Goal: Task Accomplishment & Management: Use online tool/utility

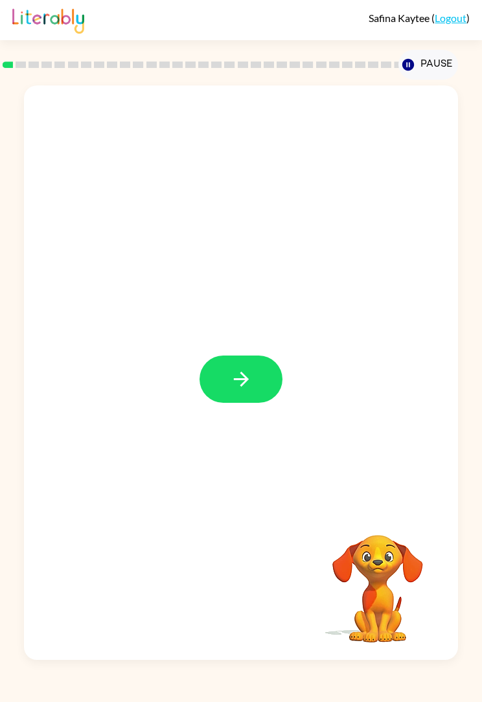
click at [243, 384] on icon "button" at bounding box center [240, 379] width 15 height 15
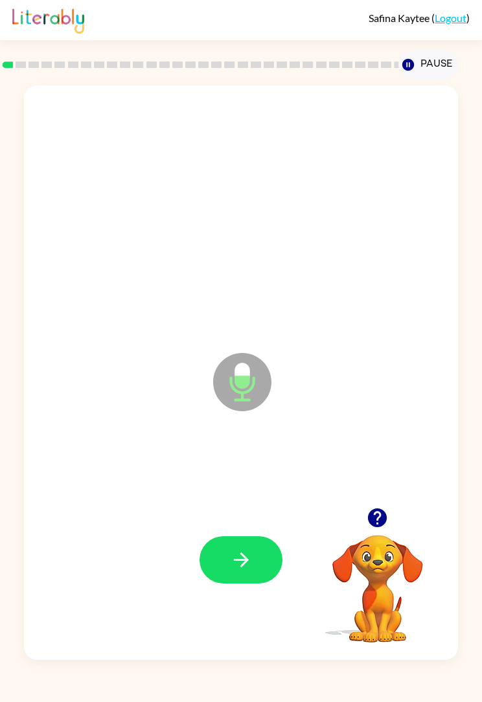
click at [264, 542] on button "button" at bounding box center [240, 559] width 83 height 47
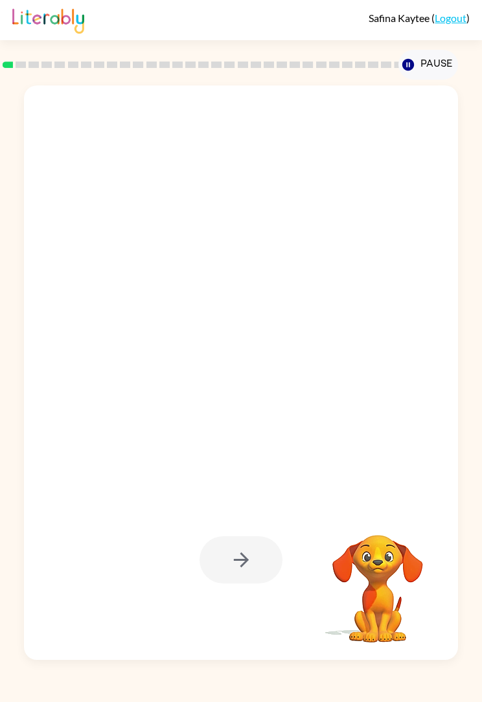
click at [254, 556] on div at bounding box center [240, 559] width 83 height 47
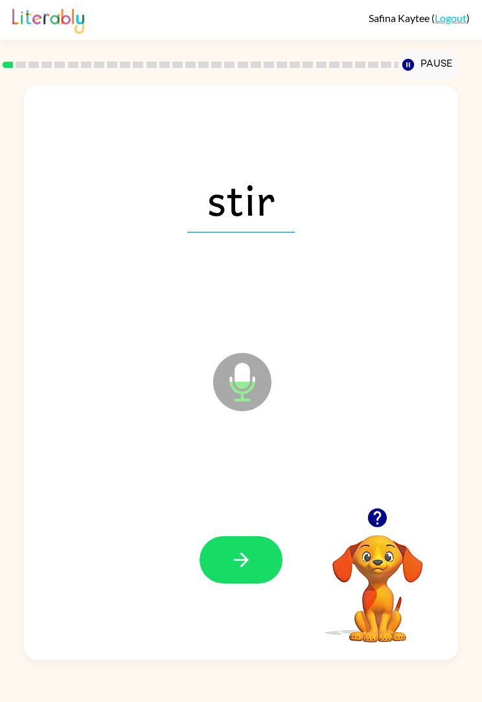
click at [258, 564] on button "button" at bounding box center [240, 559] width 83 height 47
click at [268, 569] on button "button" at bounding box center [240, 559] width 83 height 47
click at [254, 569] on button "button" at bounding box center [240, 559] width 83 height 47
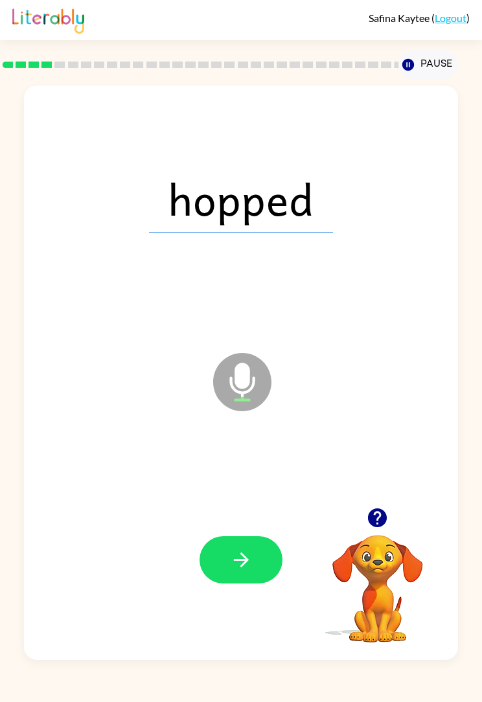
click at [280, 558] on button "button" at bounding box center [240, 559] width 83 height 47
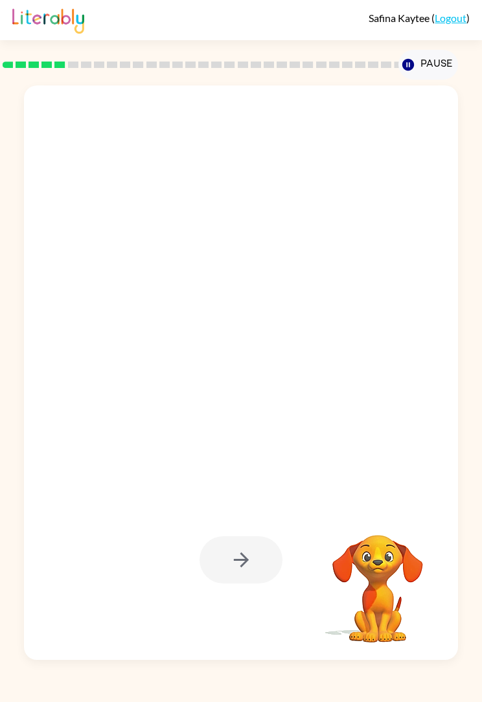
click at [0, 346] on div "Your browser must support playing .mp4 files to use Literably. Please try using…" at bounding box center [241, 370] width 482 height 580
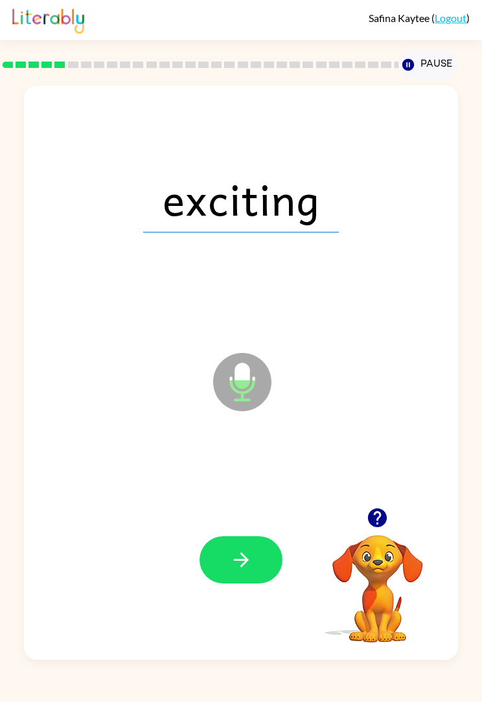
click at [257, 567] on button "button" at bounding box center [240, 559] width 83 height 47
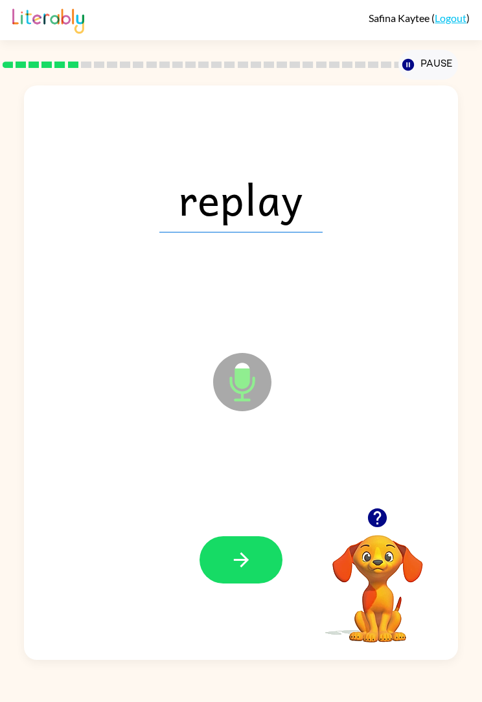
click at [269, 556] on button "button" at bounding box center [240, 559] width 83 height 47
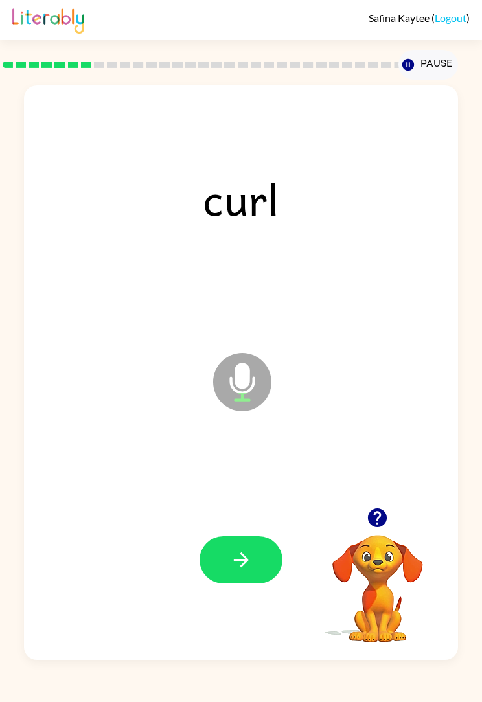
click at [272, 565] on button "button" at bounding box center [240, 559] width 83 height 47
click at [280, 563] on button "button" at bounding box center [240, 559] width 83 height 47
click at [273, 557] on button "button" at bounding box center [240, 559] width 83 height 47
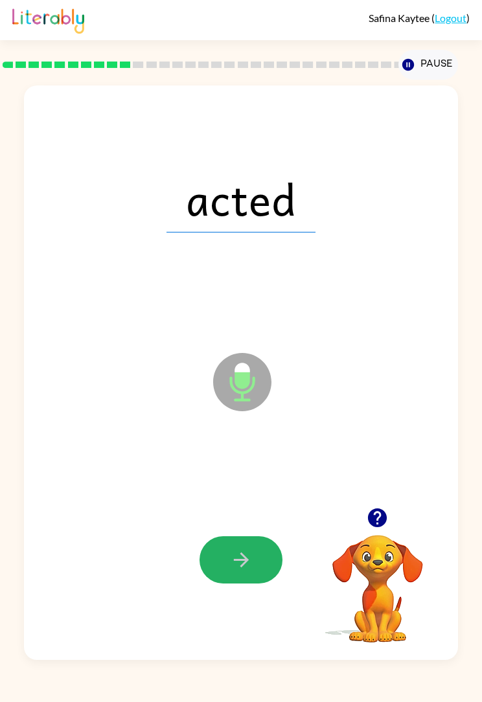
click at [265, 561] on button "button" at bounding box center [240, 559] width 83 height 47
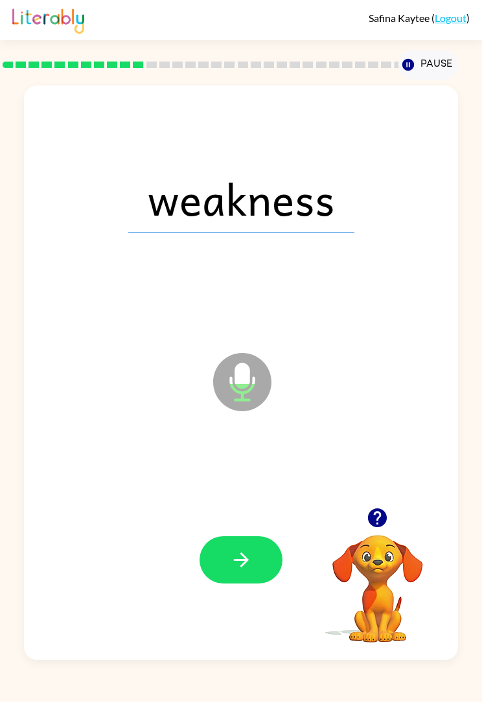
click at [260, 558] on button "button" at bounding box center [240, 559] width 83 height 47
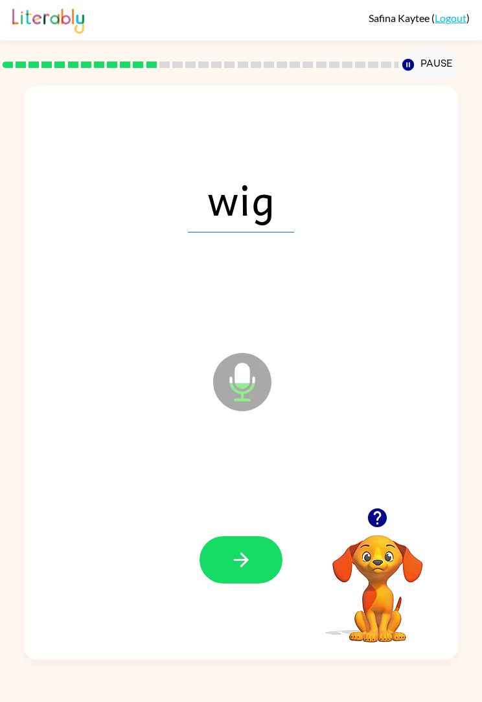
click at [249, 571] on icon "button" at bounding box center [241, 560] width 23 height 23
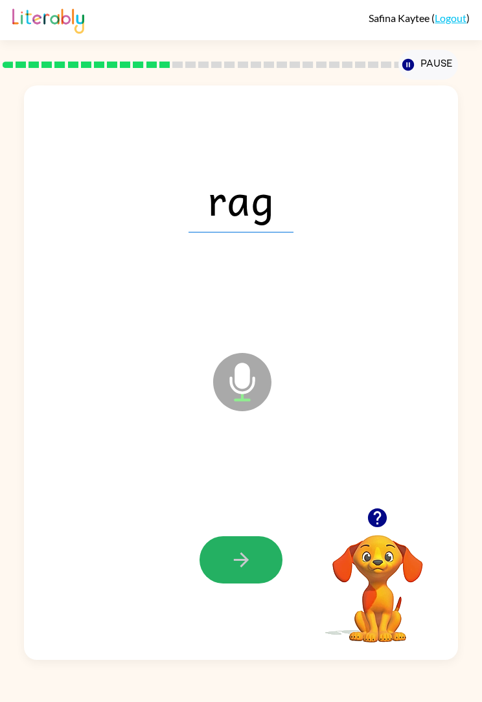
click at [277, 554] on button "button" at bounding box center [240, 559] width 83 height 47
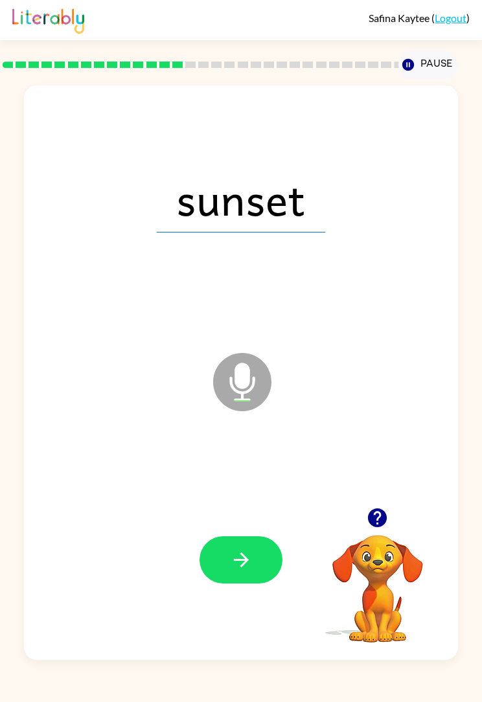
click at [281, 559] on button "button" at bounding box center [240, 559] width 83 height 47
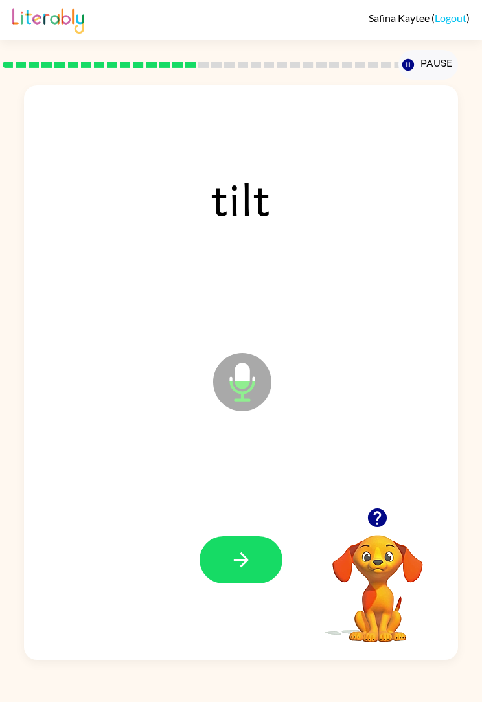
click at [269, 563] on button "button" at bounding box center [240, 559] width 83 height 47
click at [280, 560] on button "button" at bounding box center [240, 559] width 83 height 47
click at [262, 556] on button "button" at bounding box center [240, 559] width 83 height 47
click at [277, 561] on button "button" at bounding box center [240, 559] width 83 height 47
click at [271, 555] on button "button" at bounding box center [240, 559] width 83 height 47
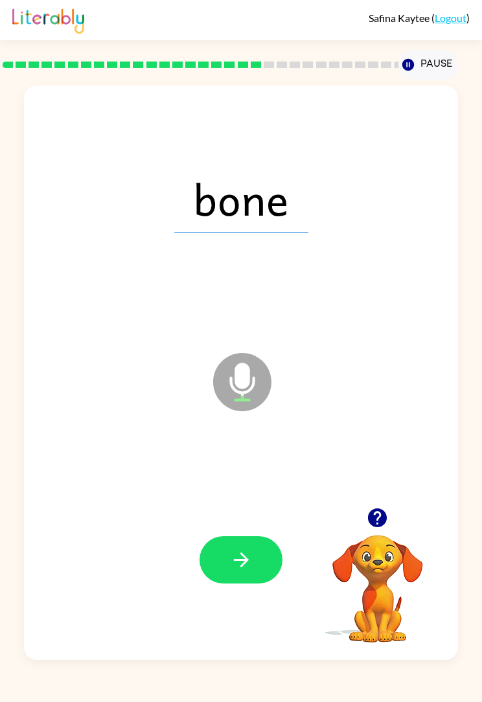
click at [258, 564] on button "button" at bounding box center [240, 559] width 83 height 47
click at [262, 558] on button "button" at bounding box center [240, 559] width 83 height 47
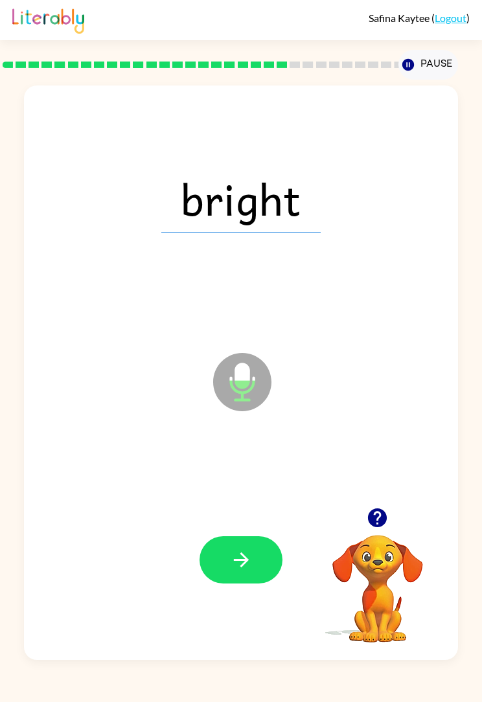
click at [258, 558] on button "button" at bounding box center [240, 559] width 83 height 47
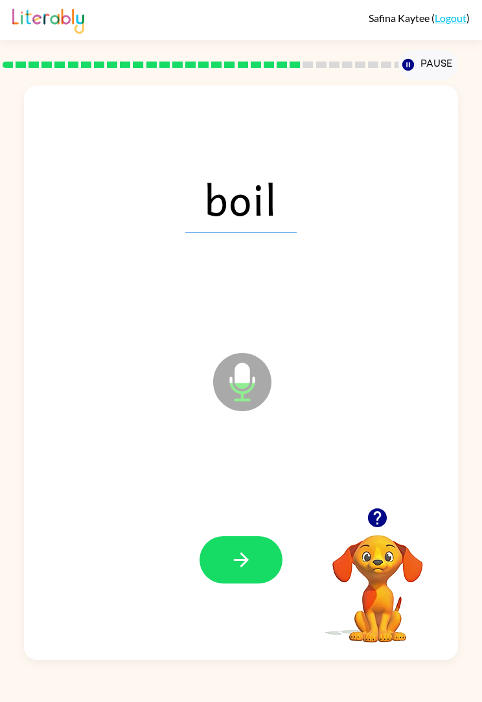
click at [273, 552] on button "button" at bounding box center [240, 559] width 83 height 47
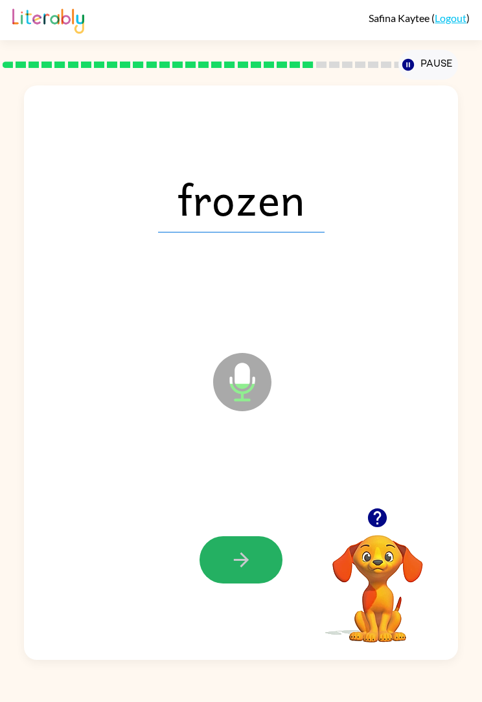
click at [272, 559] on button "button" at bounding box center [240, 559] width 83 height 47
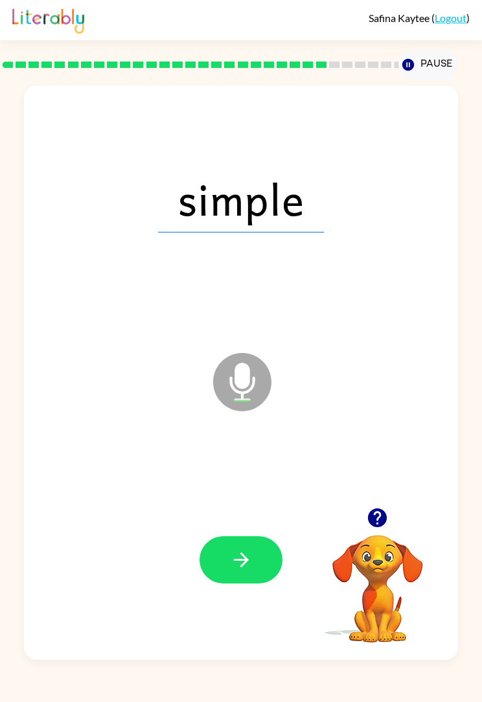
click at [256, 555] on button "button" at bounding box center [240, 559] width 83 height 47
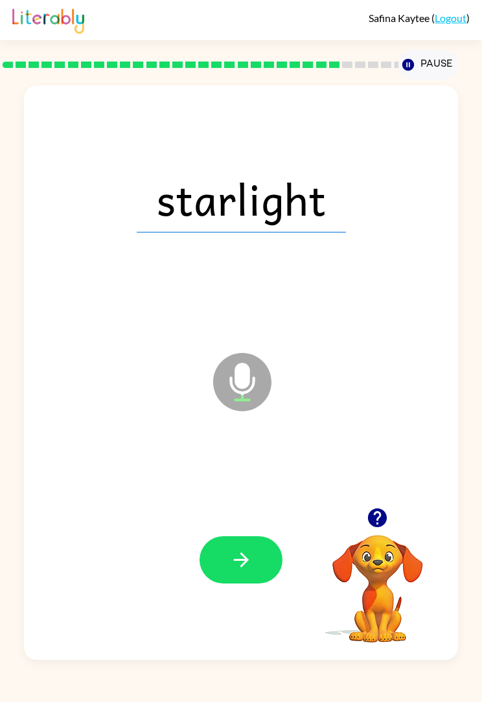
click at [260, 560] on button "button" at bounding box center [240, 559] width 83 height 47
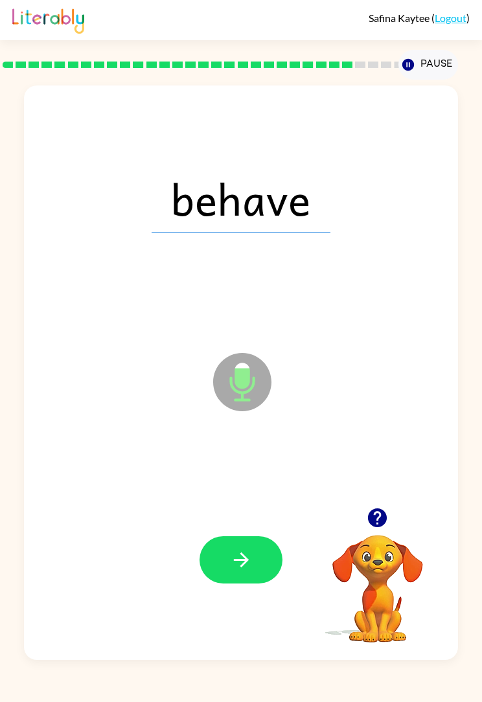
click at [265, 569] on button "button" at bounding box center [240, 559] width 83 height 47
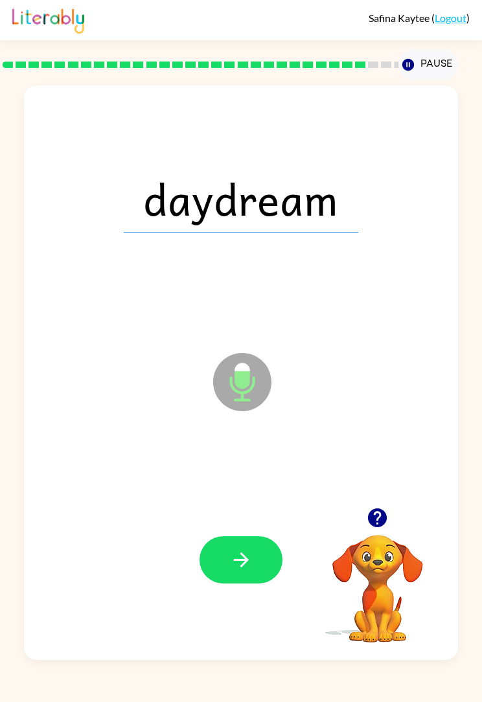
click at [268, 560] on button "button" at bounding box center [240, 559] width 83 height 47
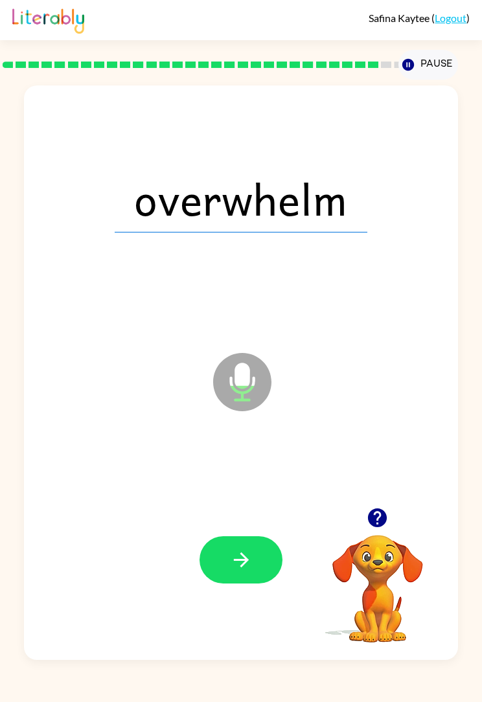
click at [272, 560] on button "button" at bounding box center [240, 559] width 83 height 47
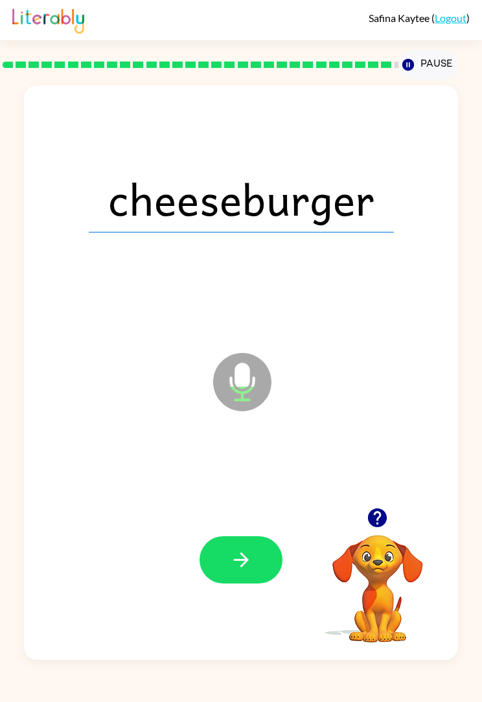
click at [275, 565] on button "button" at bounding box center [240, 559] width 83 height 47
